Goal: Task Accomplishment & Management: Manage account settings

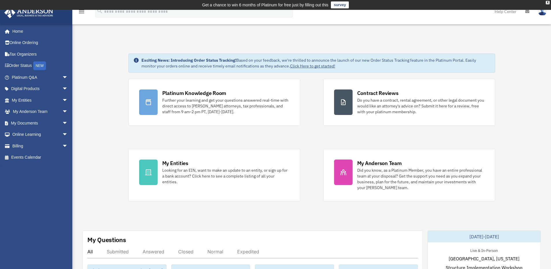
click at [62, 125] on span "arrow_drop_down" at bounding box center [68, 123] width 12 height 12
click at [29, 132] on link "Box" at bounding box center [42, 135] width 69 height 12
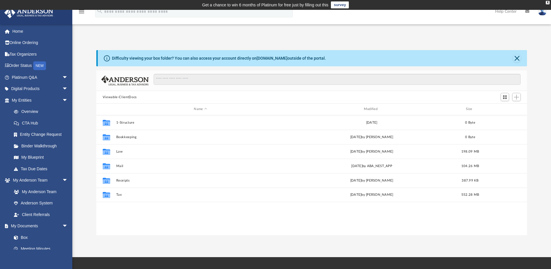
scroll to position [127, 426]
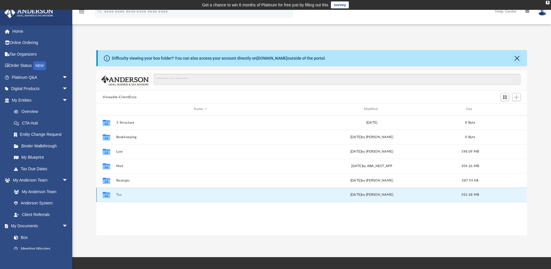
click at [119, 194] on button "Tax" at bounding box center [200, 195] width 169 height 4
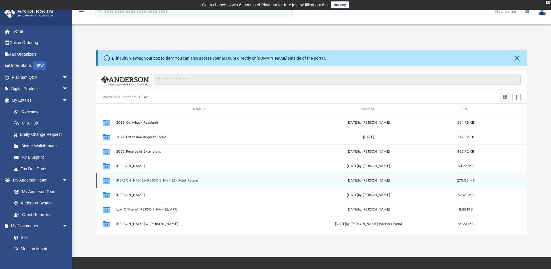
click at [155, 180] on button "Eloy S Pando-Gabriel Y Cho - Joint Return" at bounding box center [199, 180] width 167 height 4
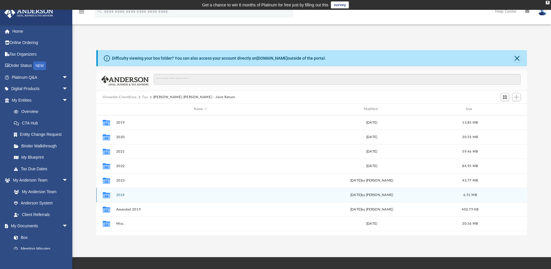
click at [122, 194] on button "2024" at bounding box center [200, 195] width 169 height 4
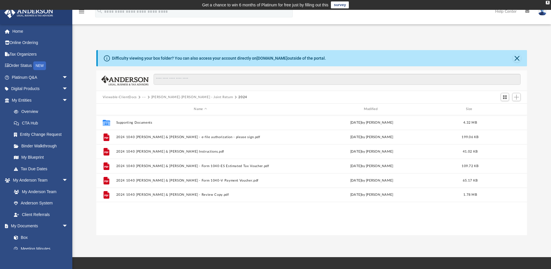
click at [211, 221] on div "Collaborated Folder Supporting Documents Thu Aug 28 2025 by Kim Yoder 4.32 MB F…" at bounding box center [311, 175] width 431 height 120
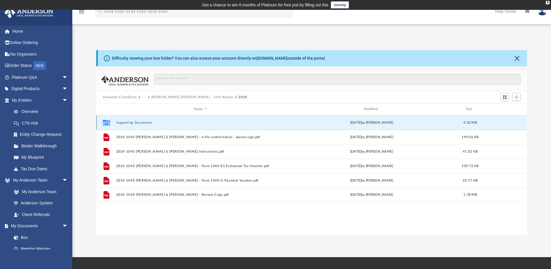
click at [147, 123] on button "Supporting Documents" at bounding box center [200, 123] width 169 height 4
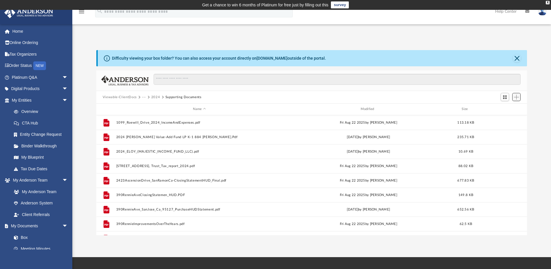
click at [517, 96] on span "Add" at bounding box center [516, 97] width 5 height 5
click at [508, 108] on li "Upload" at bounding box center [508, 109] width 19 height 6
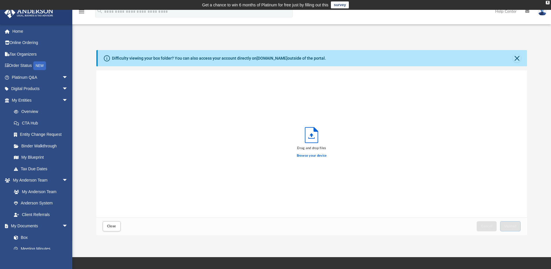
scroll to position [142, 426]
click at [321, 155] on label "Browse your device" at bounding box center [312, 155] width 30 height 5
click at [0, 0] on input "Browse your device" at bounding box center [0, 0] width 0 height 0
click at [515, 225] on span "Upload" at bounding box center [510, 225] width 12 height 3
click at [315, 155] on label "Select More Files" at bounding box center [311, 154] width 26 height 5
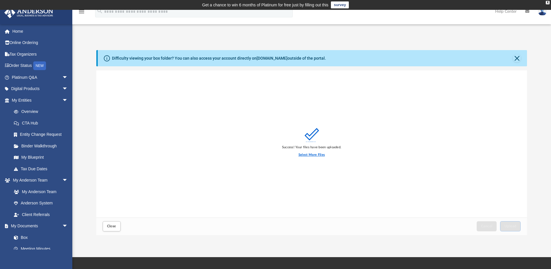
click at [0, 0] on input "Select More Files" at bounding box center [0, 0] width 0 height 0
click at [511, 225] on span "Upload" at bounding box center [510, 225] width 12 height 3
click at [316, 154] on label "Select More Files" at bounding box center [311, 154] width 26 height 5
click at [0, 0] on input "Select More Files" at bounding box center [0, 0] width 0 height 0
click at [513, 226] on span "Upload" at bounding box center [510, 225] width 12 height 3
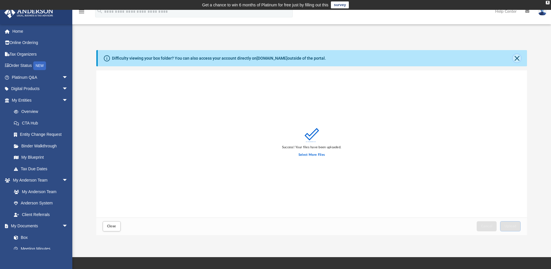
click at [518, 56] on button "Close" at bounding box center [517, 58] width 8 height 8
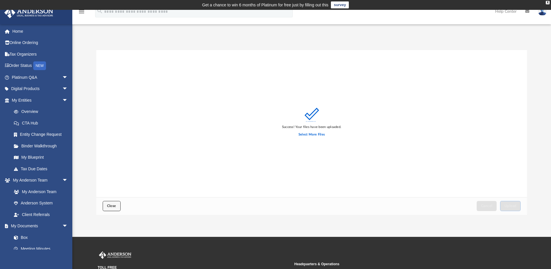
click at [112, 205] on span "Close" at bounding box center [111, 205] width 9 height 3
